Goal: Find specific page/section: Find specific page/section

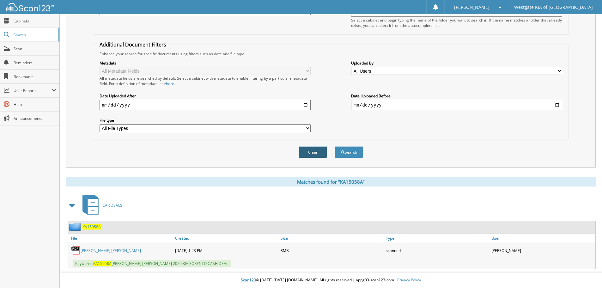
click at [315, 156] on button "Clear" at bounding box center [313, 152] width 28 height 12
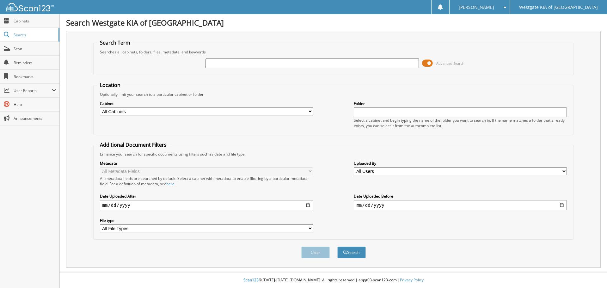
click at [259, 64] on input "text" at bounding box center [311, 62] width 213 height 9
paste input "KA15303"
type input "KA15303"
click at [347, 253] on button "Search" at bounding box center [351, 253] width 28 height 12
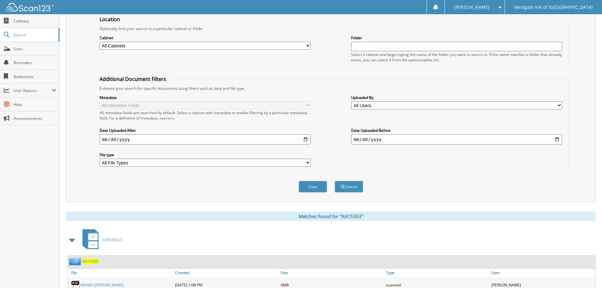
scroll to position [101, 0]
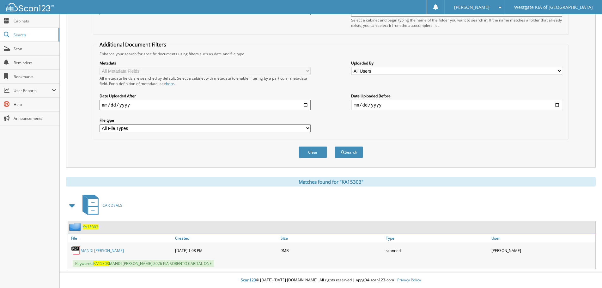
click at [110, 248] on link "MANDI [PERSON_NAME]" at bounding box center [102, 250] width 43 height 5
